Goal: Contribute content

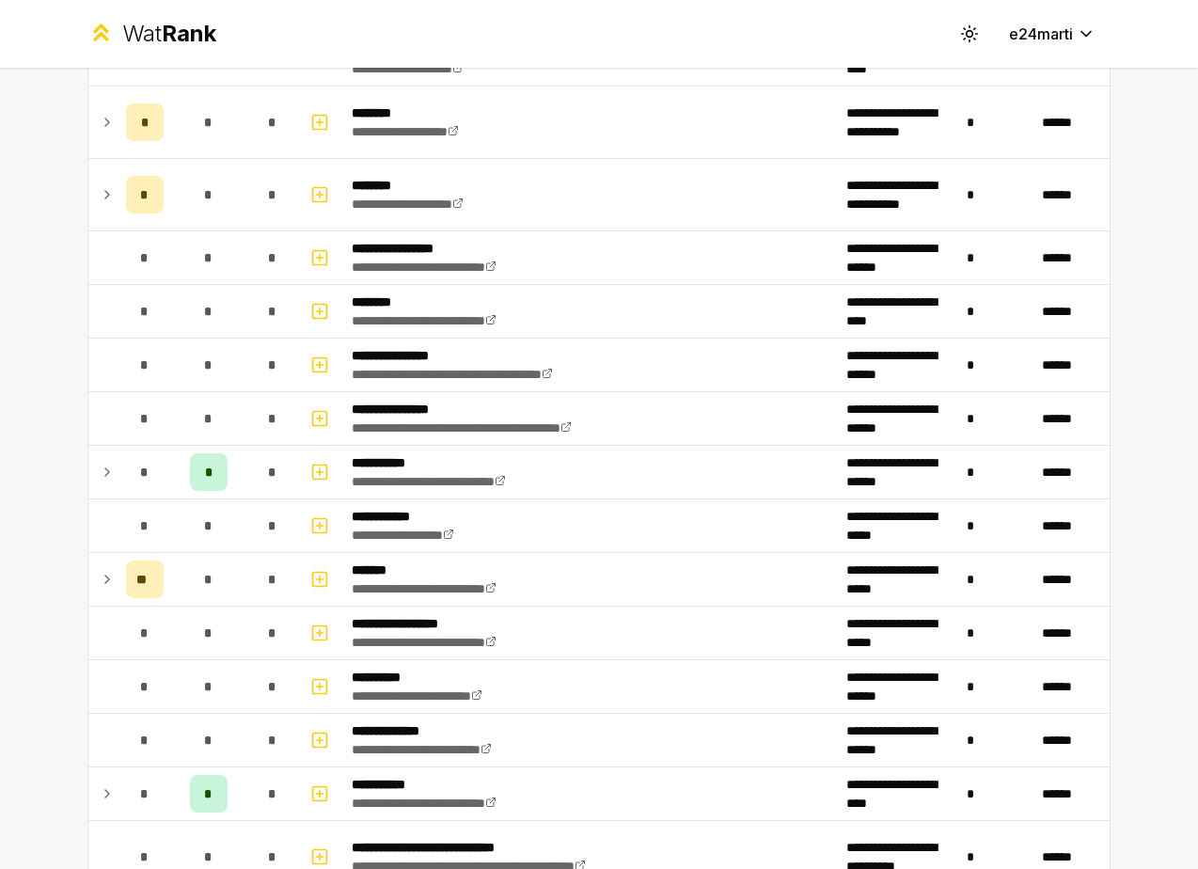
scroll to position [1746, 0]
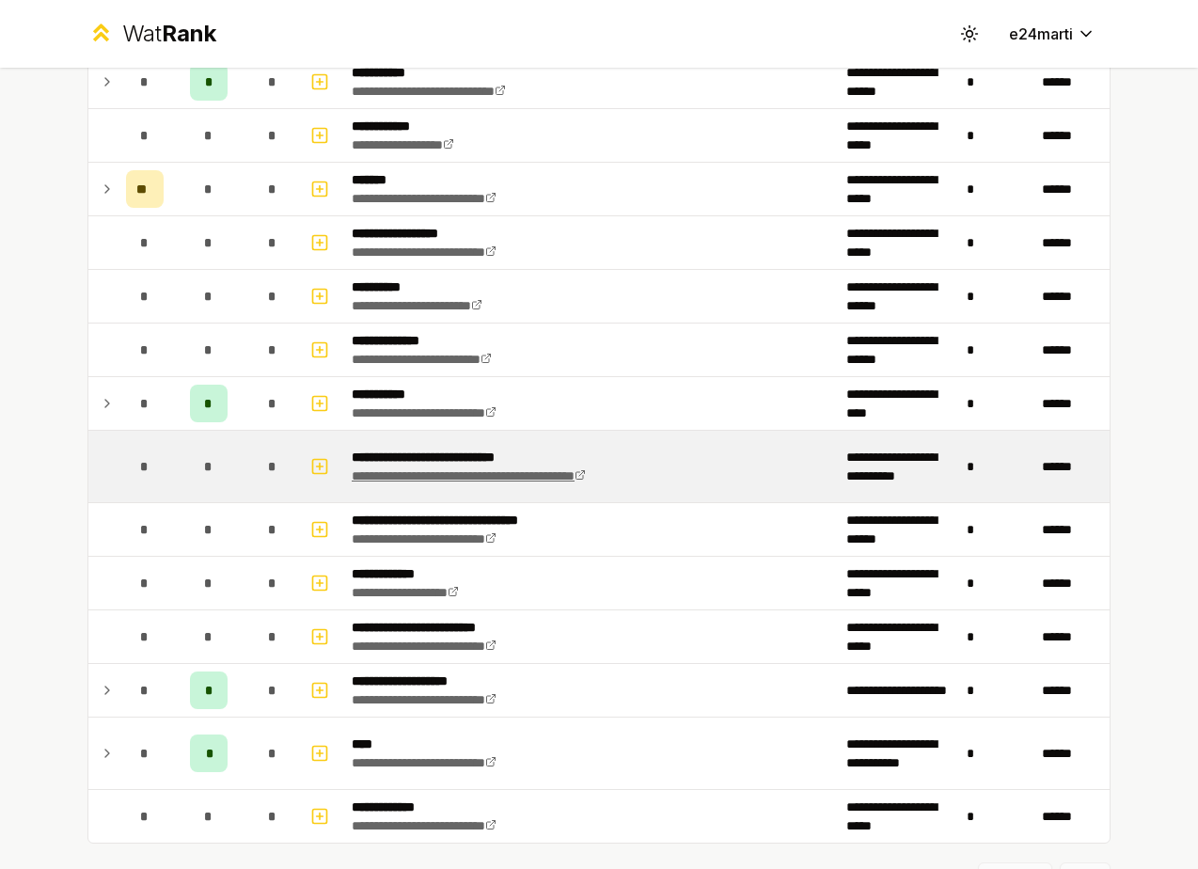
scroll to position [1746, 0]
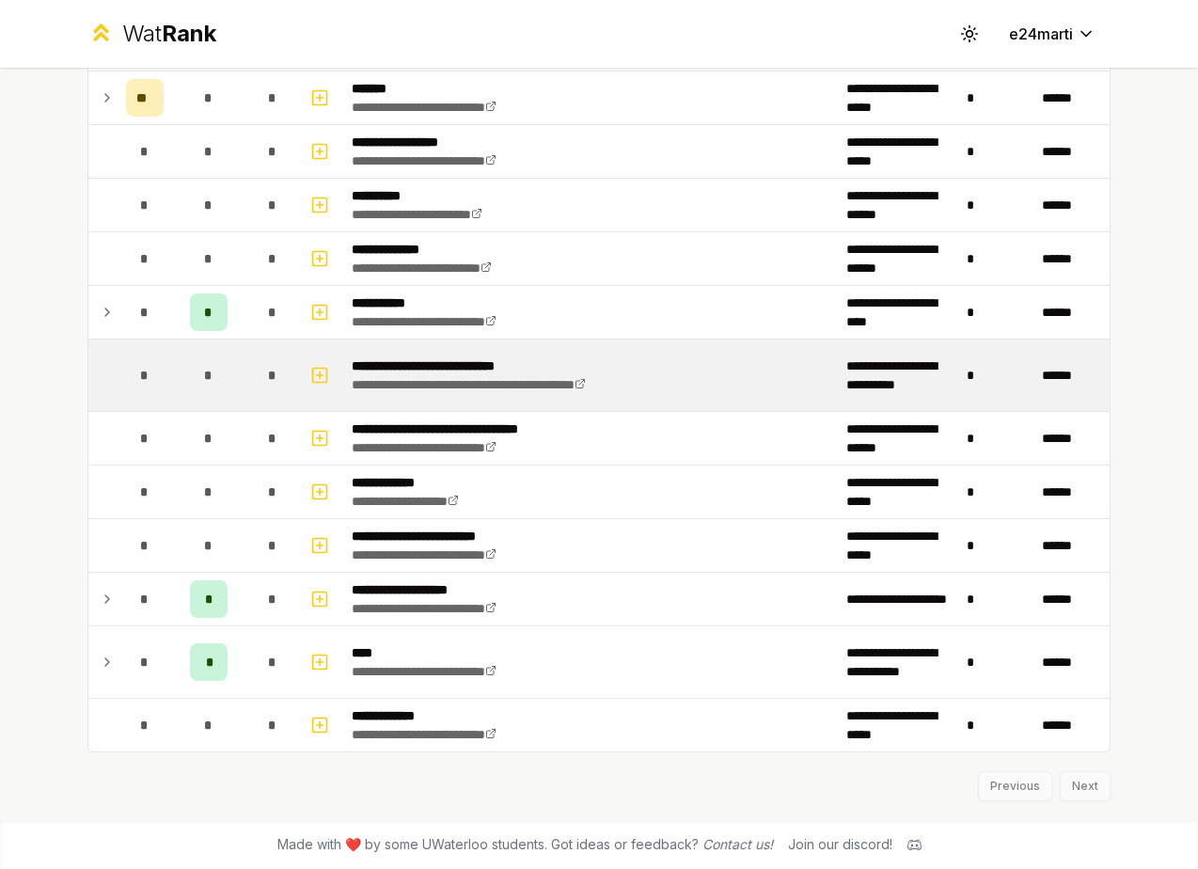
click at [119, 387] on td "*" at bounding box center [144, 374] width 53 height 71
click at [108, 380] on td at bounding box center [103, 374] width 30 height 71
click at [323, 388] on button "button" at bounding box center [320, 375] width 26 height 30
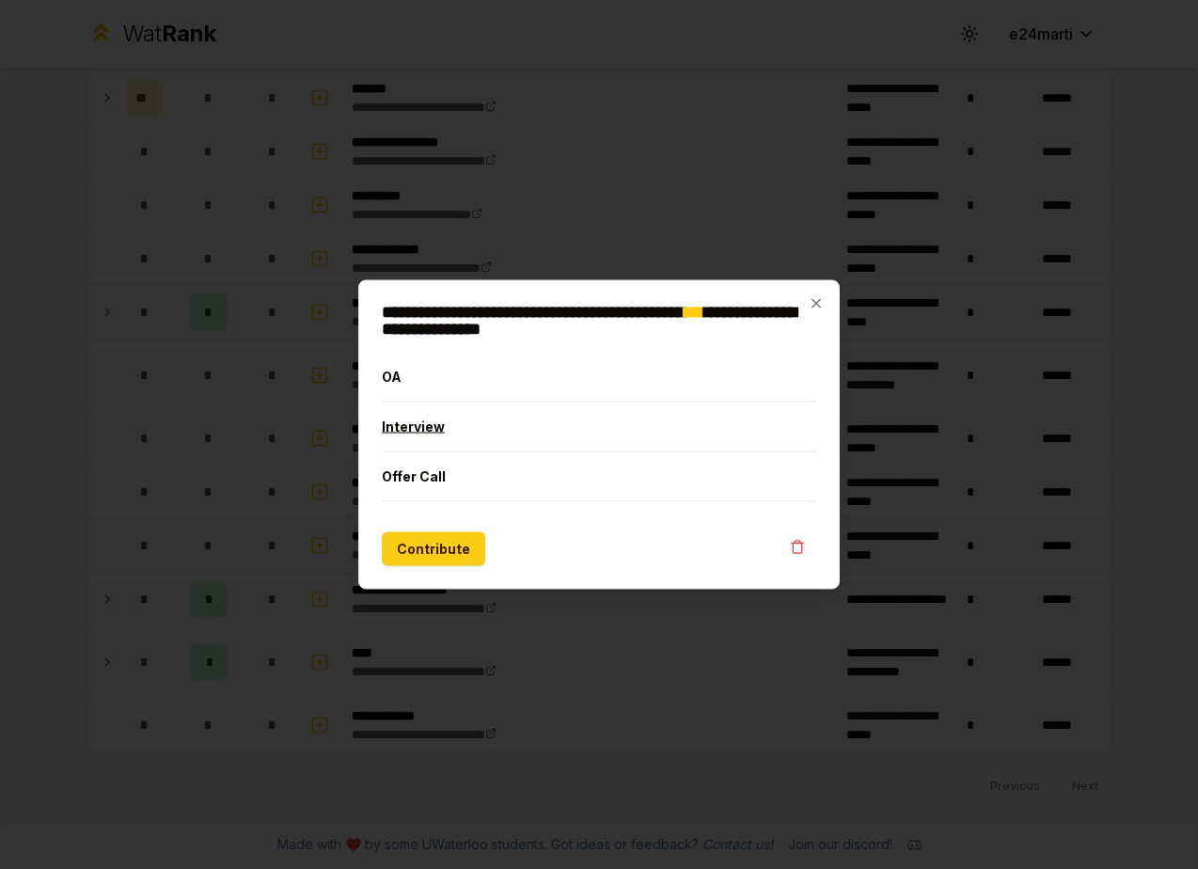
click at [424, 440] on button "Interview" at bounding box center [599, 426] width 434 height 49
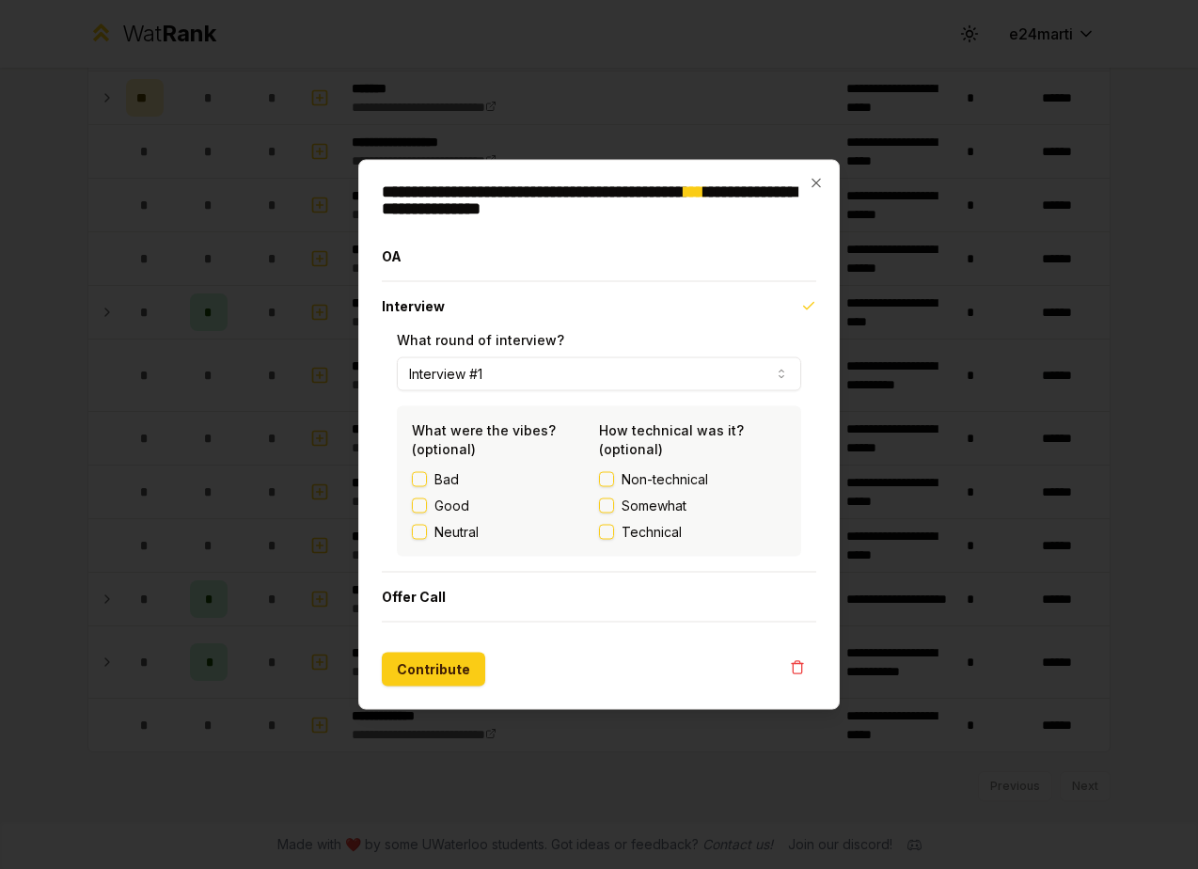
click at [502, 370] on button "Interview #1" at bounding box center [599, 374] width 404 height 34
click at [435, 683] on button "Contribute" at bounding box center [433, 670] width 103 height 34
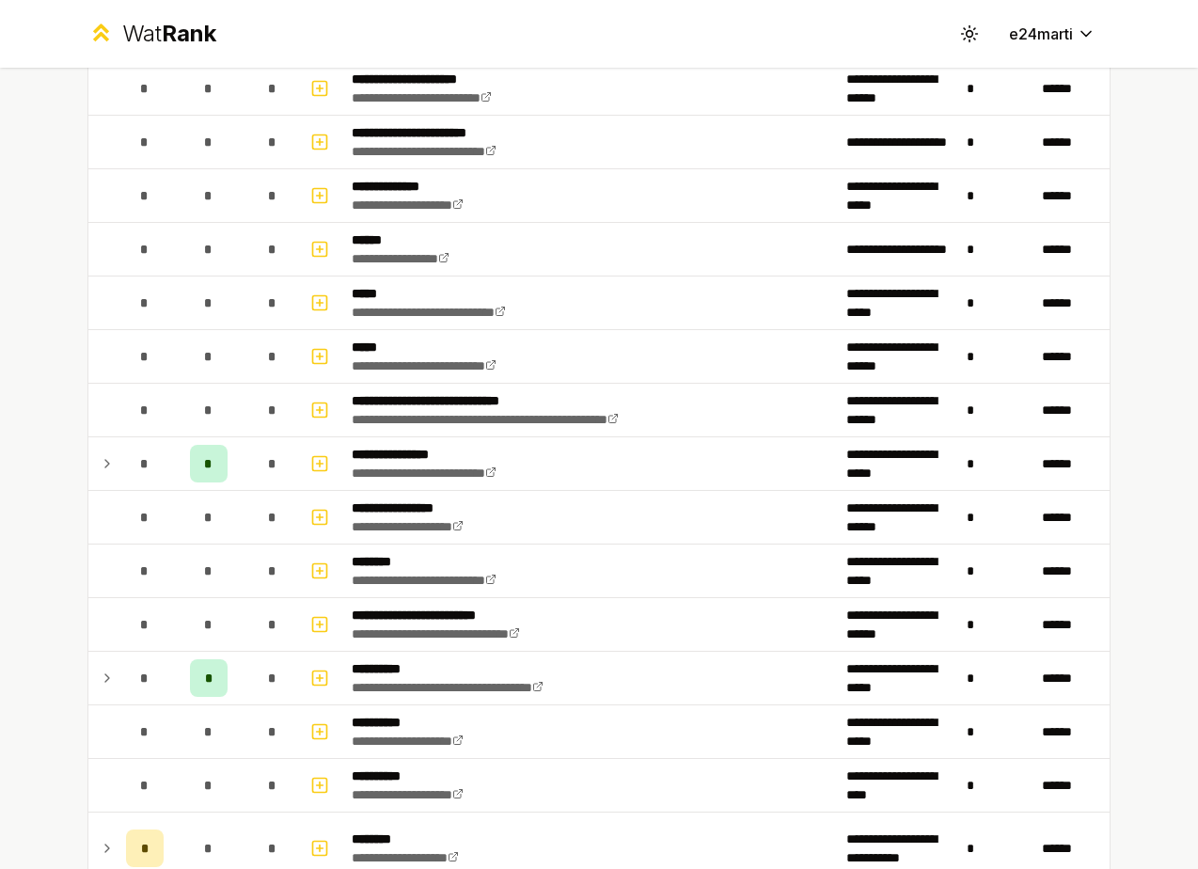
scroll to position [0, 0]
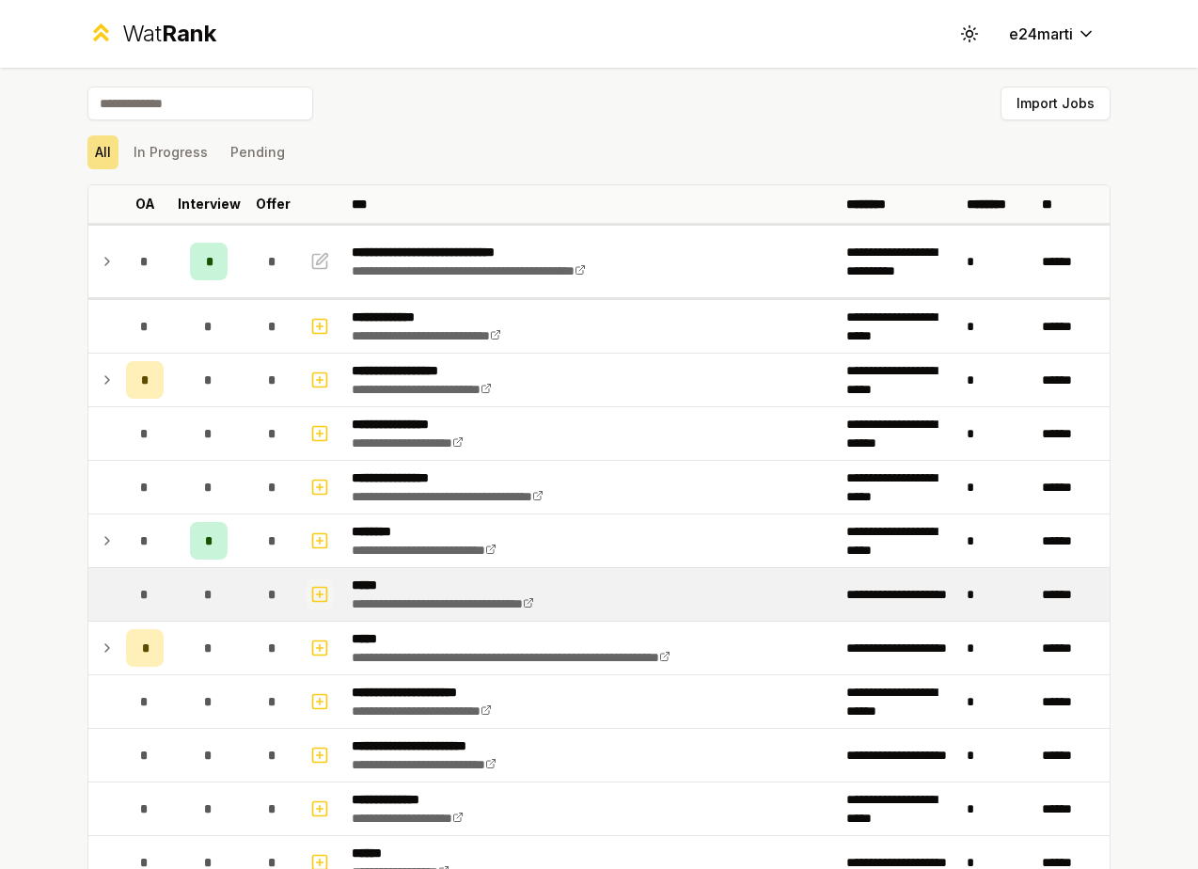
click at [320, 589] on icon "button" at bounding box center [319, 594] width 19 height 23
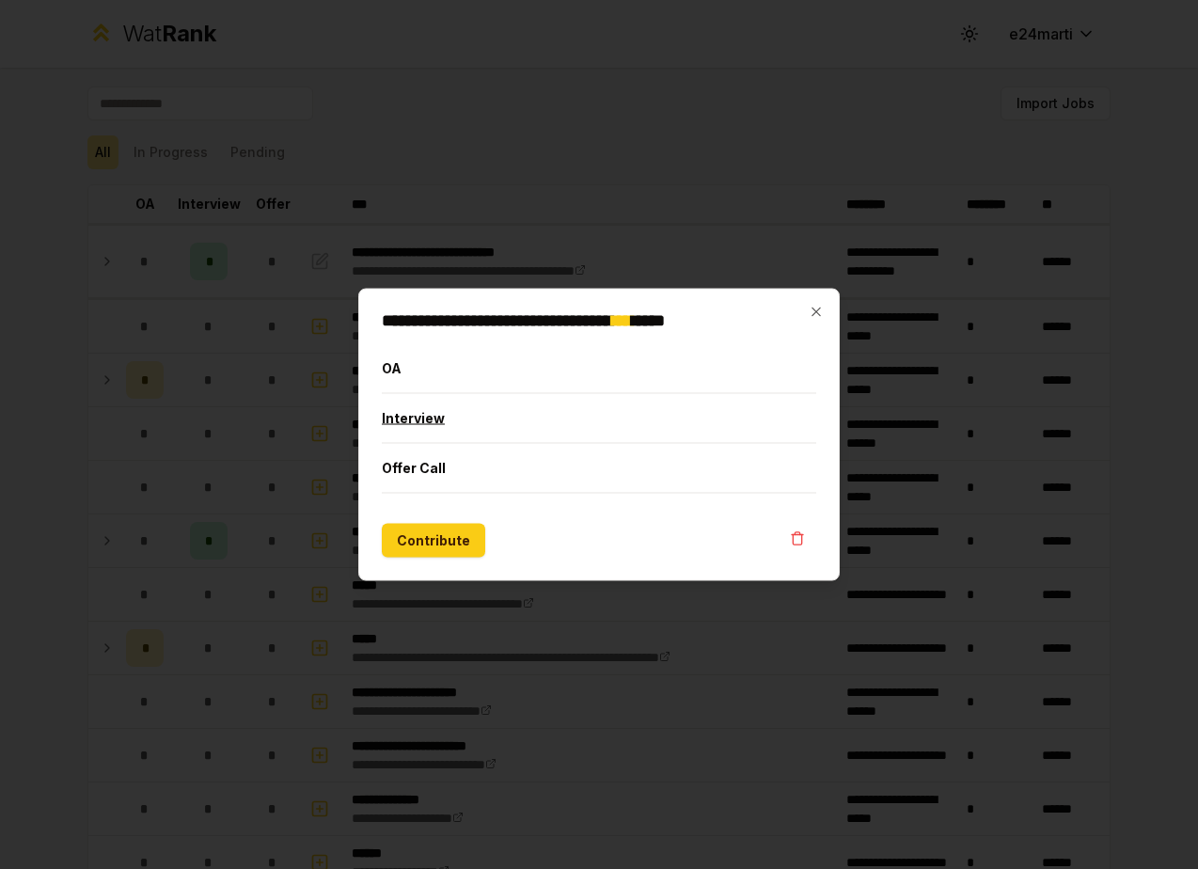
click at [490, 422] on button "Interview" at bounding box center [599, 418] width 434 height 49
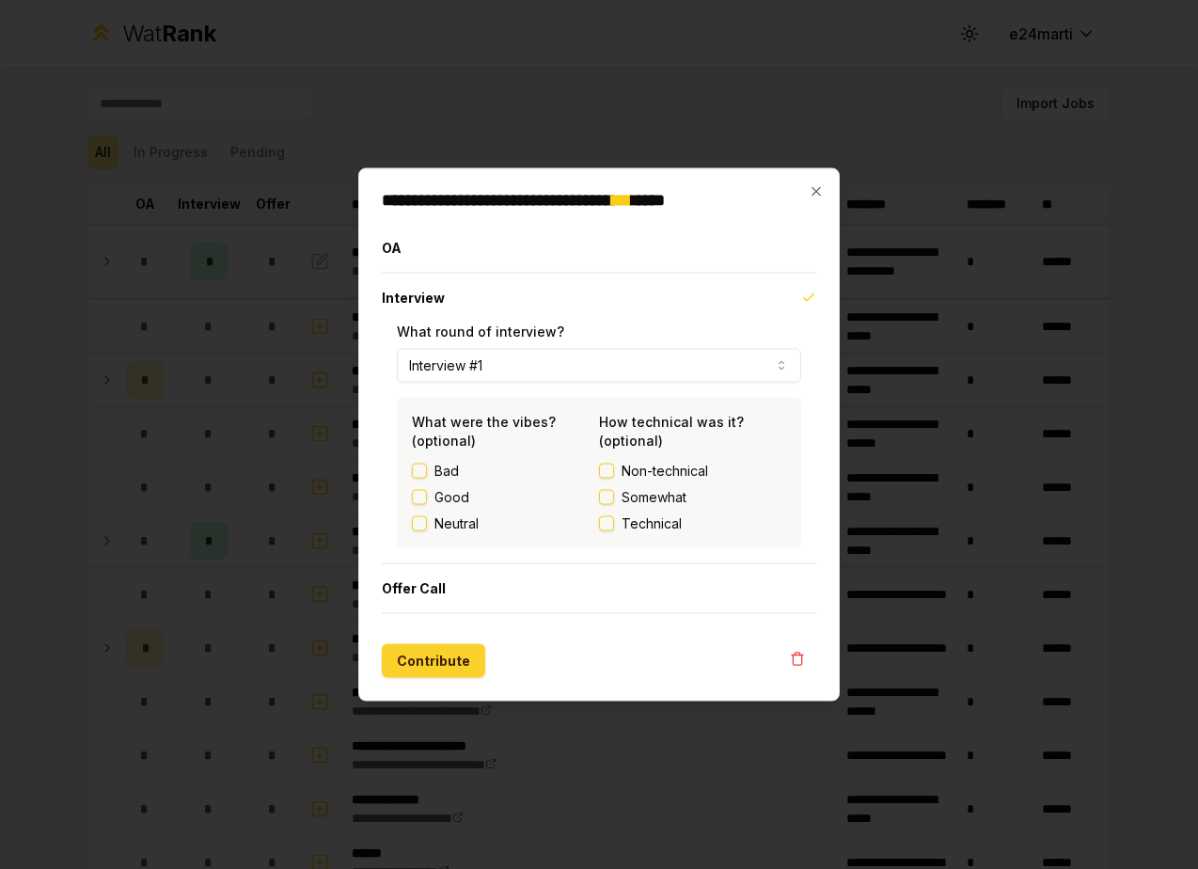
click at [427, 651] on button "Contribute" at bounding box center [433, 661] width 103 height 34
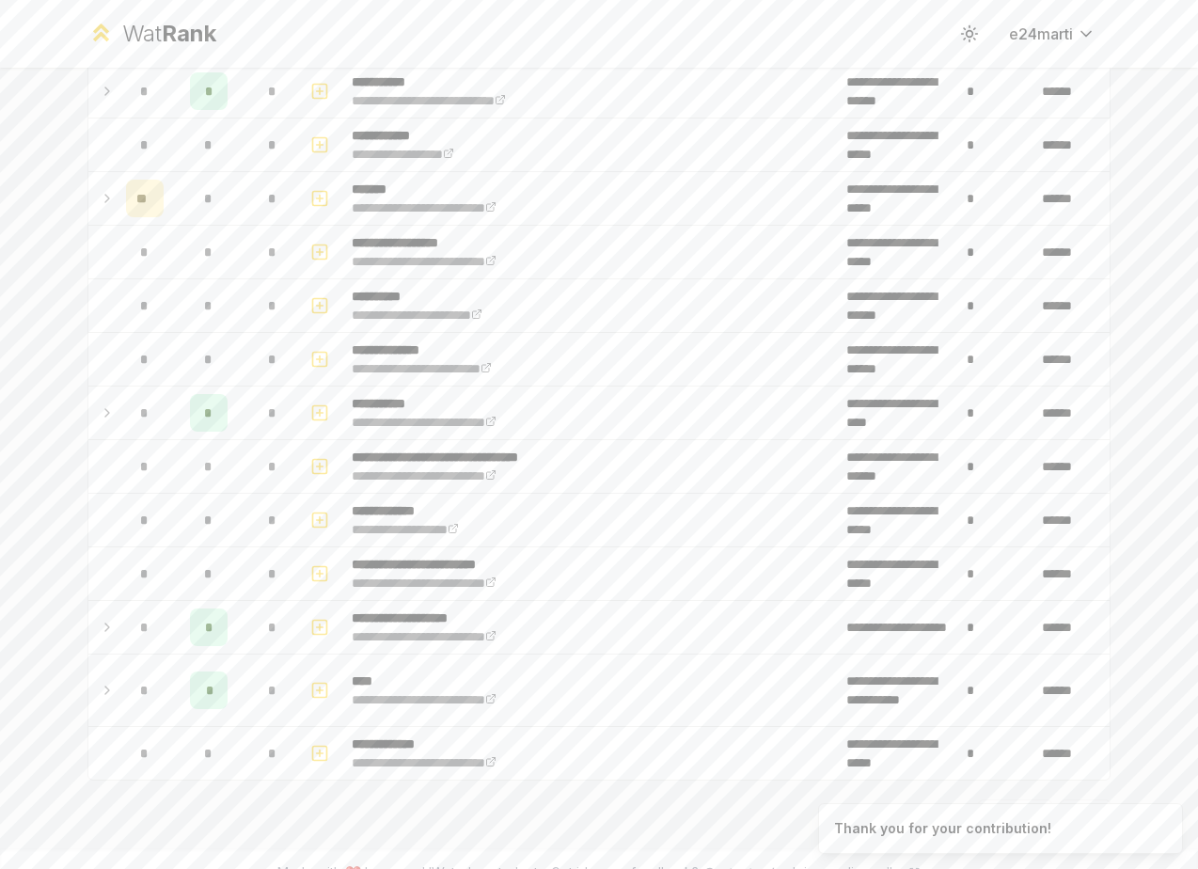
scroll to position [1748, 0]
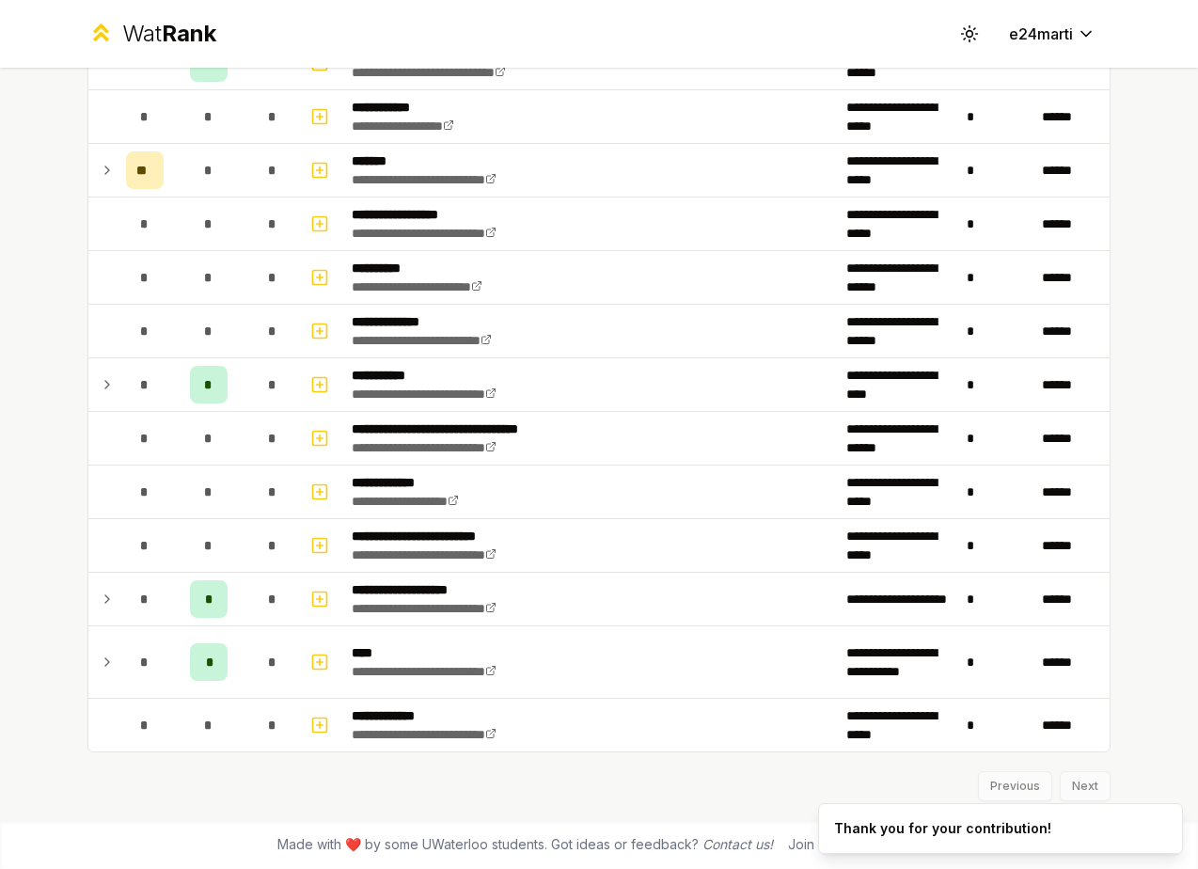
click at [1163, 213] on div "**********" at bounding box center [599, 434] width 1198 height 869
